Goal: Transaction & Acquisition: Subscribe to service/newsletter

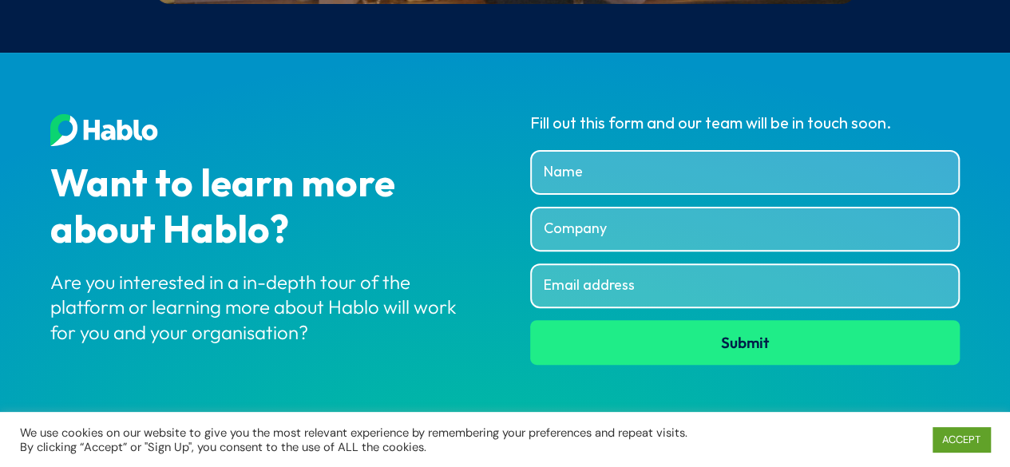
scroll to position [6180, 0]
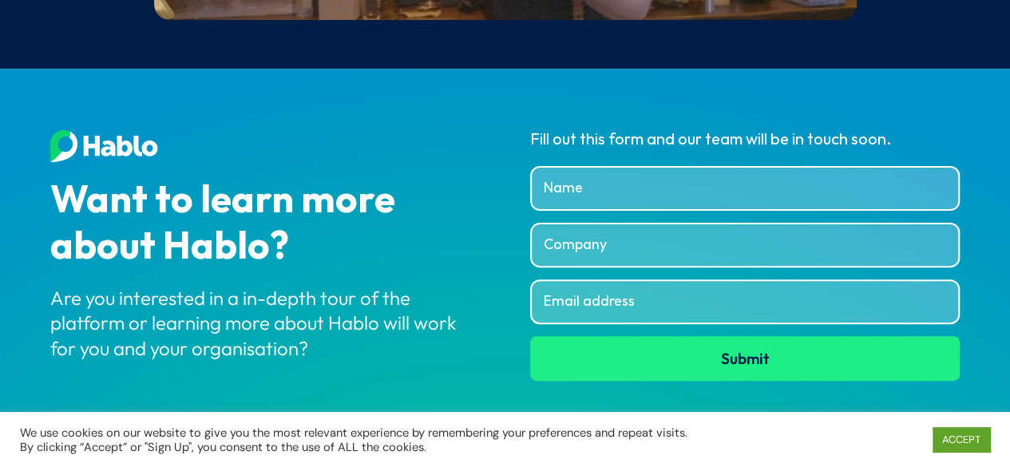
click at [609, 189] on input "Name" at bounding box center [745, 188] width 430 height 45
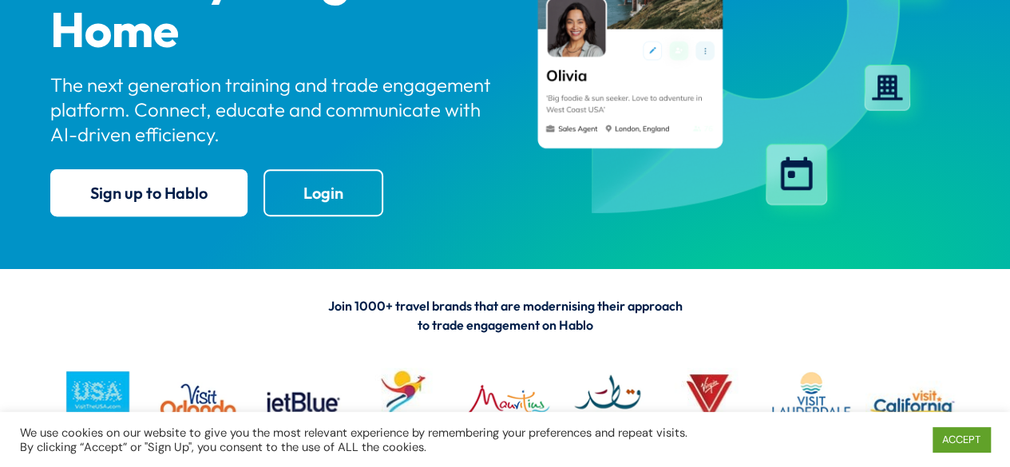
scroll to position [319, 0]
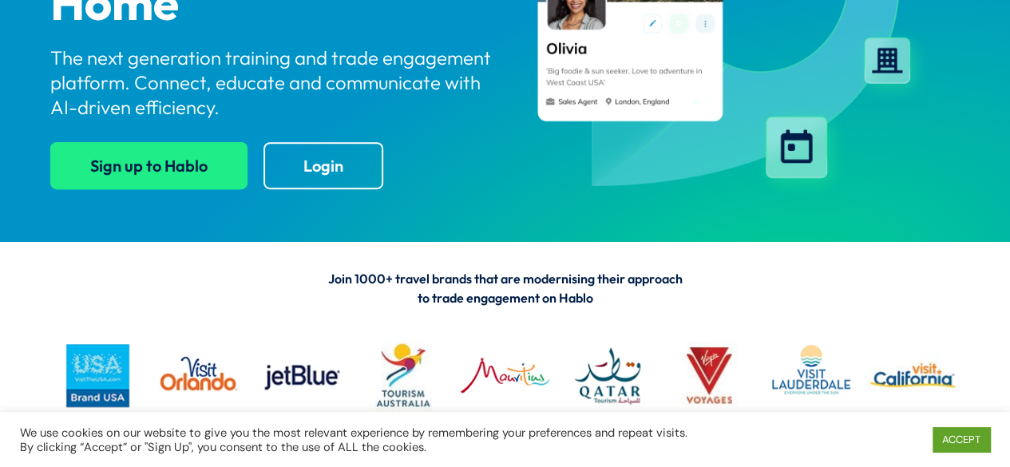
click at [161, 188] on link "Sign up to Hablo" at bounding box center [148, 165] width 197 height 47
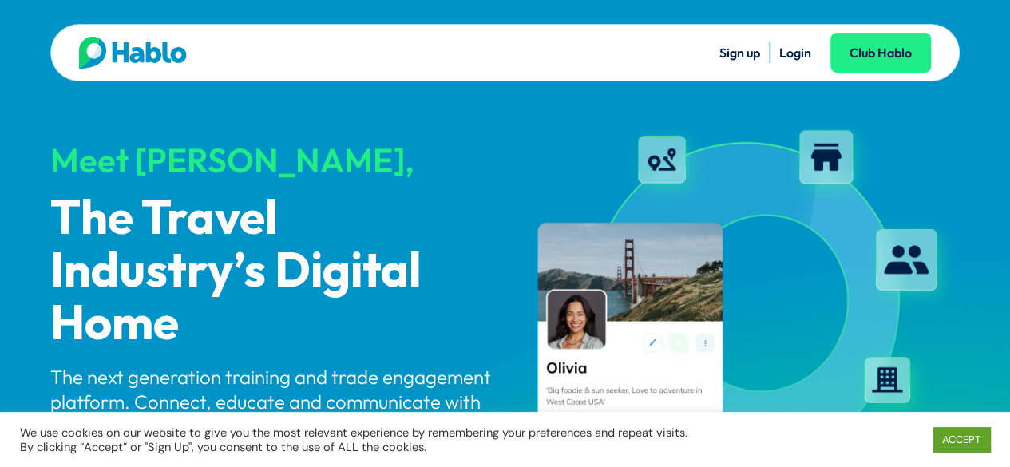
click at [736, 45] on link "Sign up" at bounding box center [740, 53] width 41 height 16
click at [731, 39] on div "Sign up Login Club Hablo" at bounding box center [718, 53] width 426 height 32
click at [735, 51] on link "Sign up" at bounding box center [740, 53] width 41 height 16
click at [734, 50] on link "Sign up" at bounding box center [740, 53] width 41 height 16
